Goal: Task Accomplishment & Management: Manage account settings

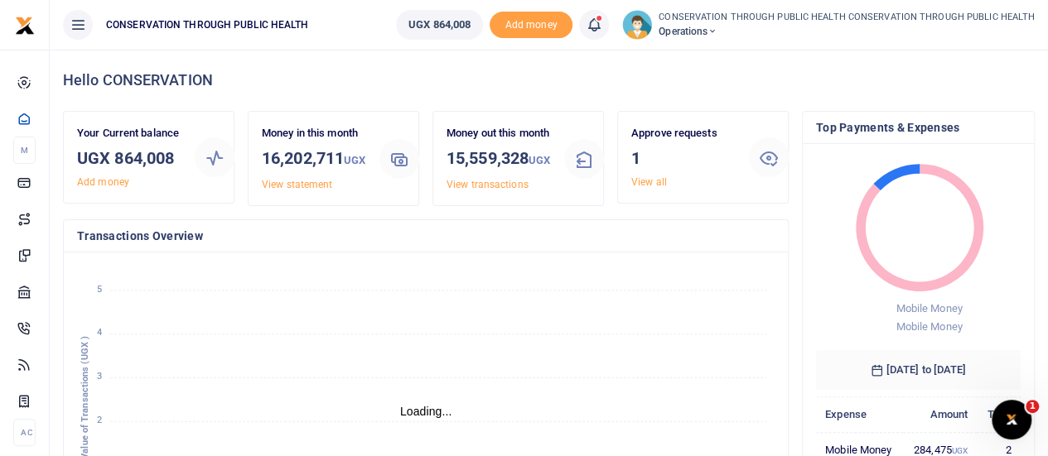
click at [717, 34] on icon at bounding box center [712, 32] width 10 height 12
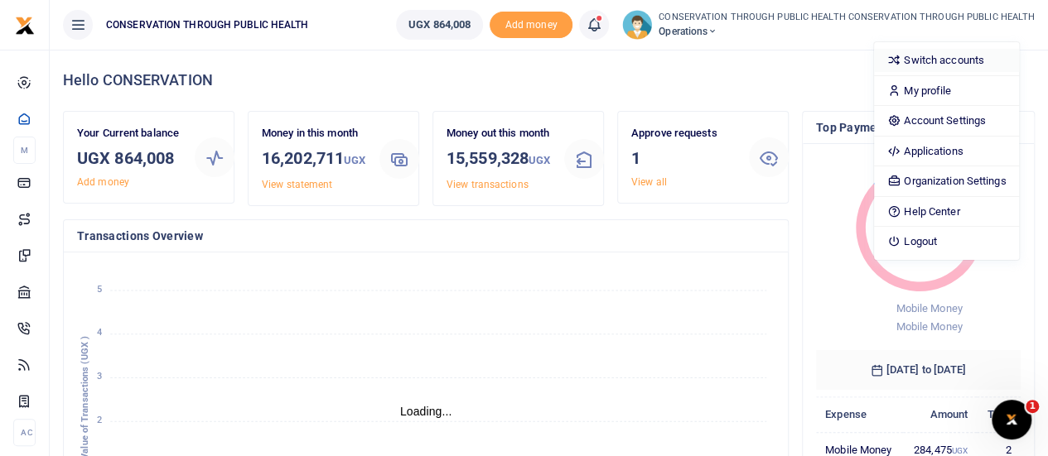
click at [939, 58] on link "Switch accounts" at bounding box center [946, 60] width 145 height 23
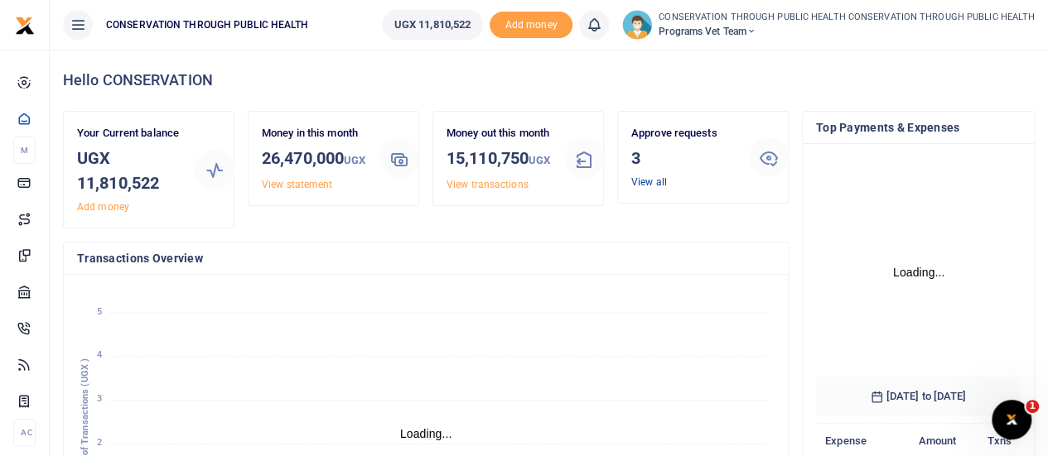
click at [644, 181] on link "View all" at bounding box center [649, 182] width 36 height 12
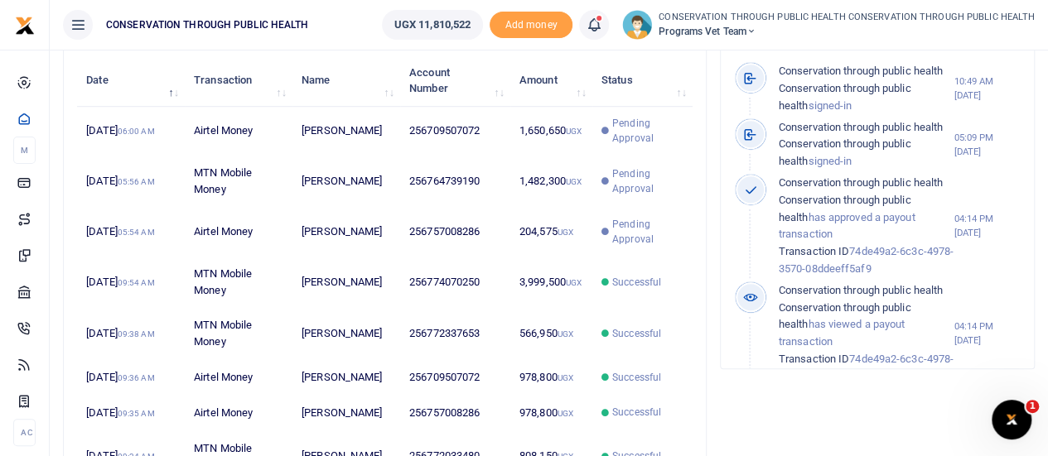
scroll to position [585, 0]
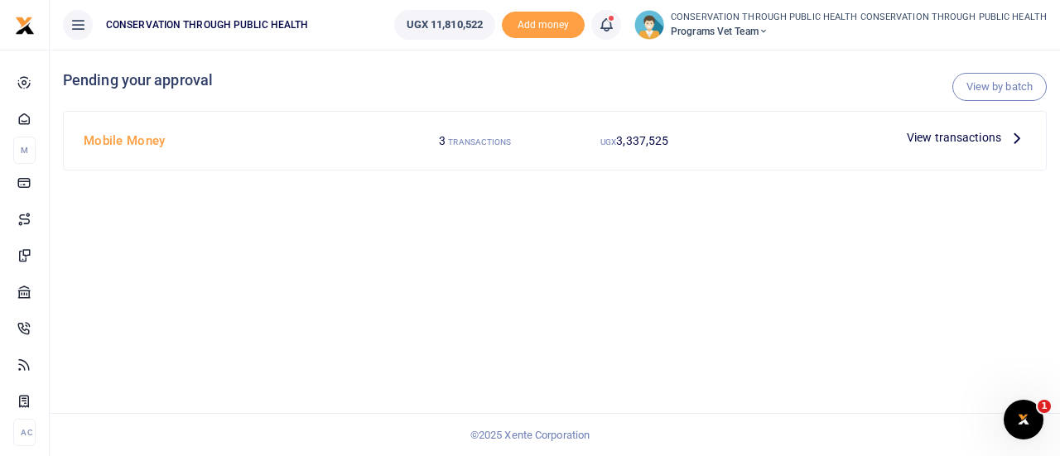
click at [1014, 141] on icon at bounding box center [1017, 137] width 18 height 18
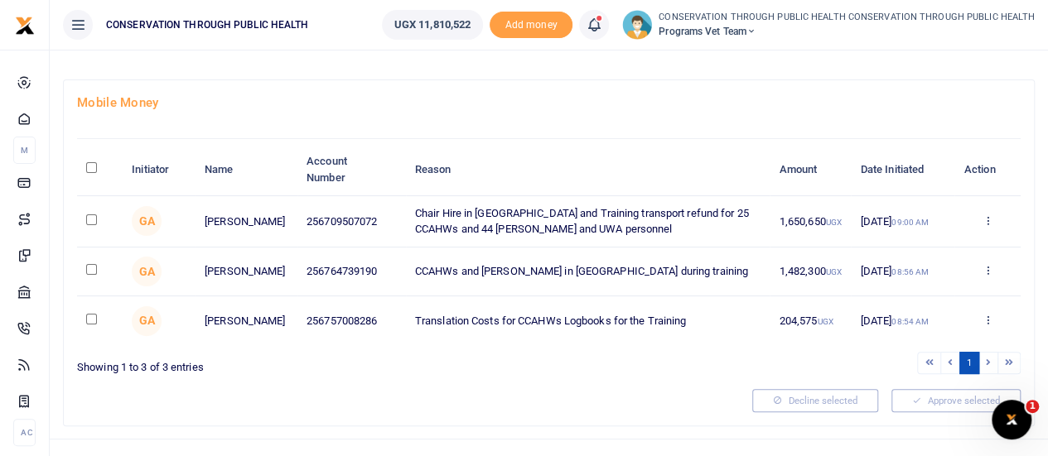
scroll to position [94, 0]
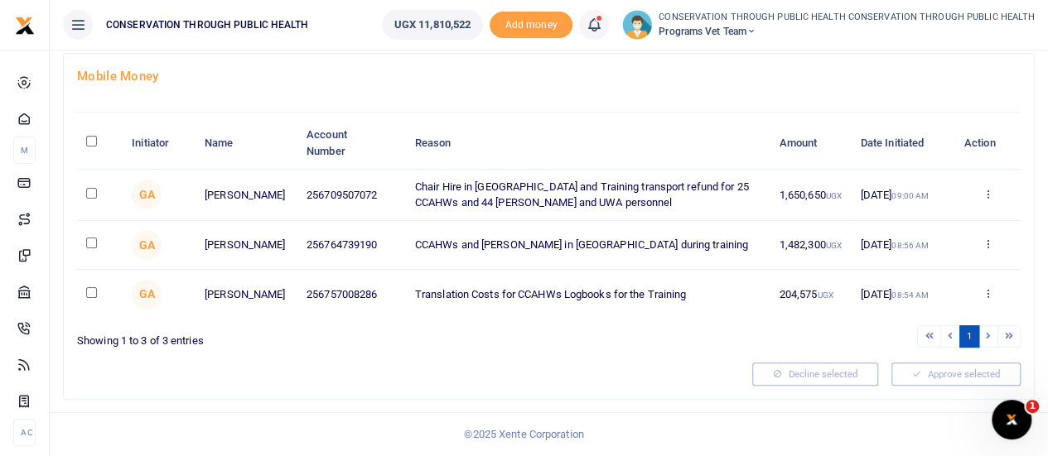
click at [89, 191] on input "checkbox" at bounding box center [91, 193] width 11 height 11
checkbox input "true"
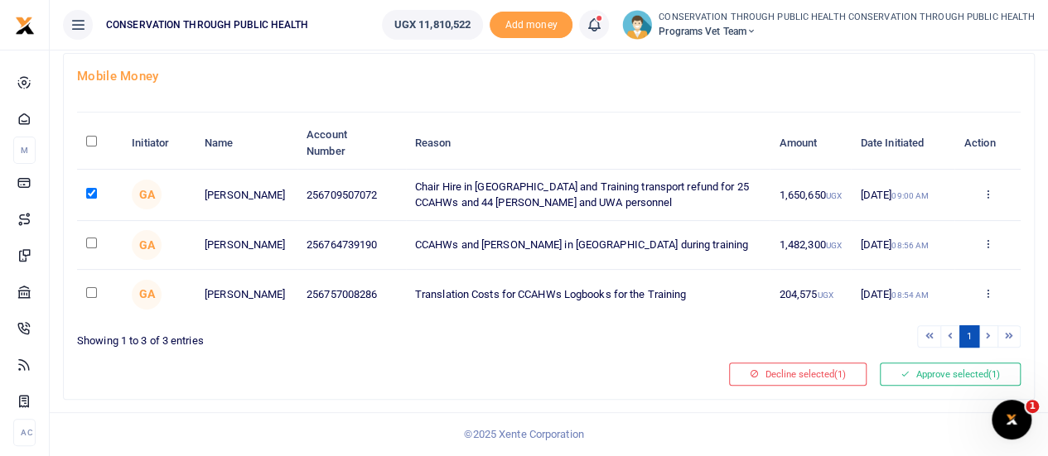
click at [91, 238] on input "checkbox" at bounding box center [91, 243] width 11 height 11
checkbox input "true"
click at [93, 295] on input "checkbox" at bounding box center [91, 292] width 11 height 11
checkbox input "true"
click at [934, 371] on button "Approve selected (3)" at bounding box center [950, 374] width 141 height 23
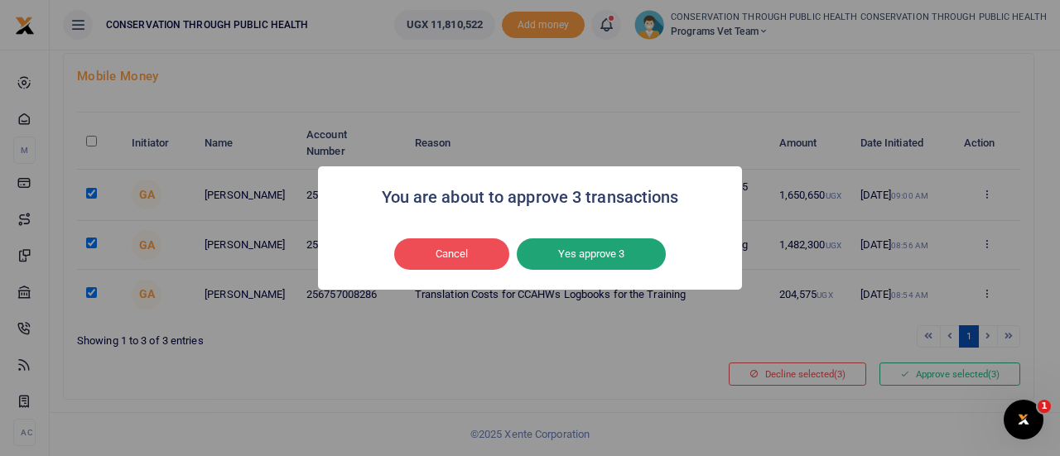
click at [625, 263] on button "Yes approve 3" at bounding box center [591, 254] width 149 height 31
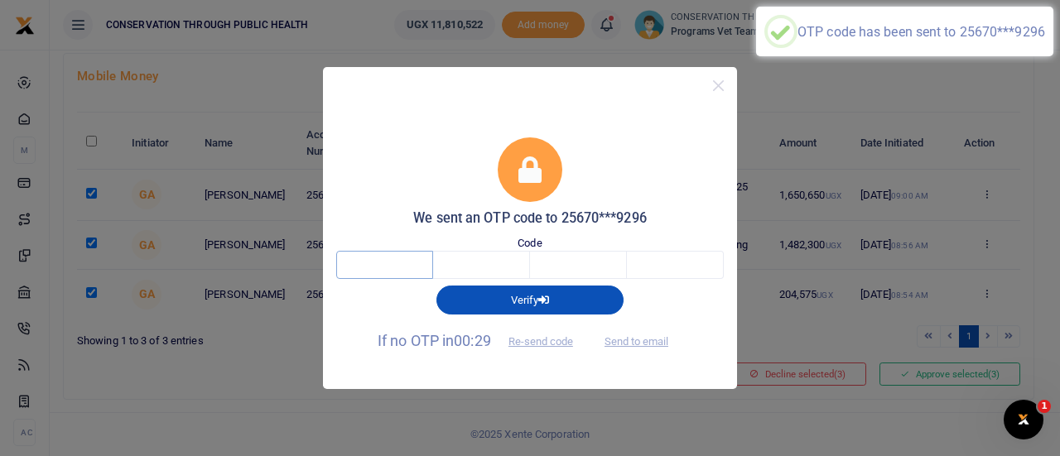
click at [421, 264] on input "text" at bounding box center [384, 265] width 97 height 28
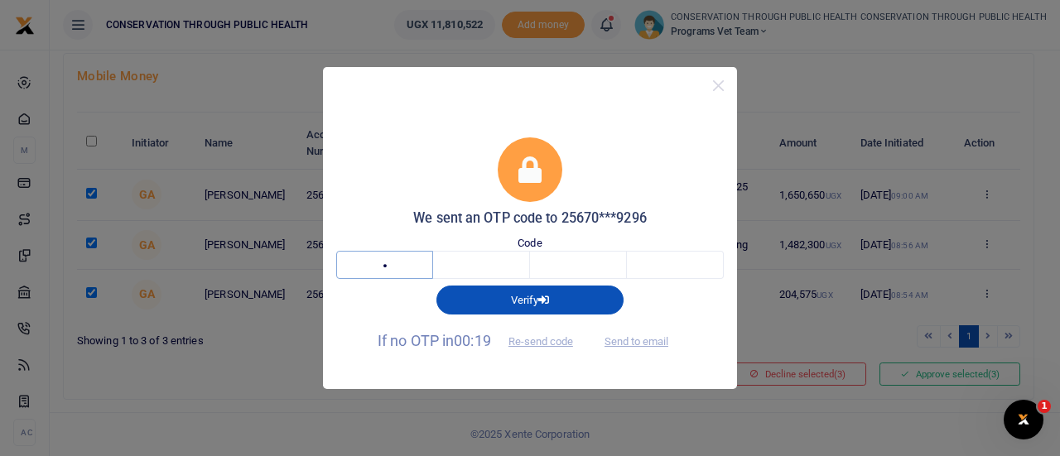
type input "2"
type input "9"
type input "0"
type input "5"
